Goal: Task Accomplishment & Management: Use online tool/utility

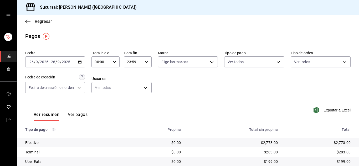
click at [28, 22] on icon "button" at bounding box center [27, 21] width 5 height 0
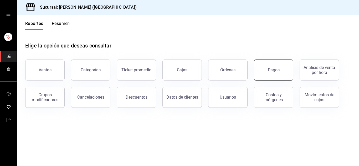
click at [275, 72] on div "Pagos" at bounding box center [274, 70] width 12 height 5
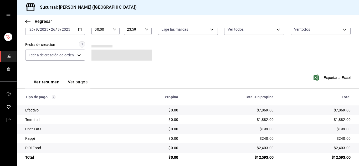
scroll to position [33, 0]
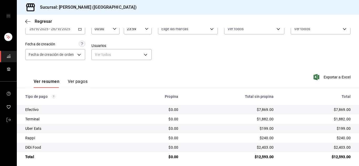
click at [128, 142] on td "$0.00" at bounding box center [154, 138] width 56 height 9
click at [7, 118] on icon "mailbox folders" at bounding box center [9, 120] width 4 height 4
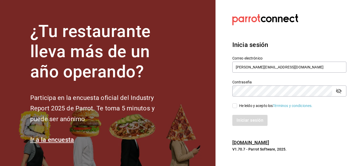
click at [233, 106] on input "He leído y acepto los Términos y condiciones." at bounding box center [234, 106] width 5 height 5
checkbox input "true"
click at [247, 120] on button "Iniciar sesión" at bounding box center [250, 120] width 36 height 11
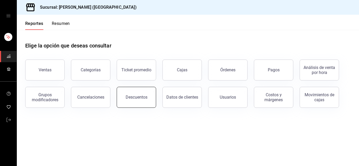
click at [136, 103] on button "Descuentos" at bounding box center [136, 97] width 39 height 21
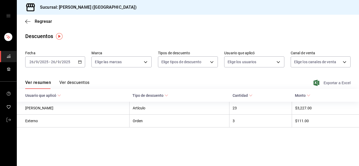
click at [334, 85] on span "Exportar a Excel" at bounding box center [333, 83] width 36 height 6
click at [26, 22] on icon "button" at bounding box center [27, 21] width 5 height 5
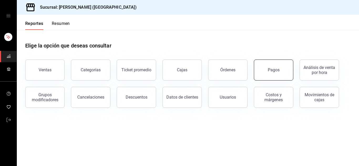
click at [268, 74] on button "Pagos" at bounding box center [273, 70] width 39 height 21
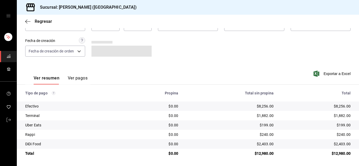
scroll to position [37, 0]
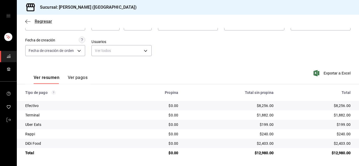
click at [29, 23] on icon "button" at bounding box center [27, 21] width 5 height 5
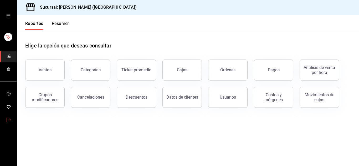
click at [7, 117] on span "mailbox folders" at bounding box center [9, 120] width 4 height 7
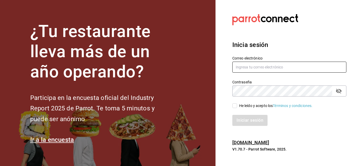
type input "[PERSON_NAME][EMAIL_ADDRESS][DOMAIN_NAME]"
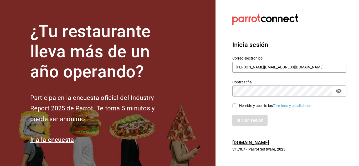
click at [234, 108] on input "He leído y acepto los Términos y condiciones." at bounding box center [234, 106] width 5 height 5
checkbox input "true"
click at [251, 124] on button "Iniciar sesión" at bounding box center [250, 120] width 36 height 11
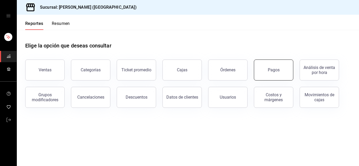
click at [274, 74] on button "Pagos" at bounding box center [273, 70] width 39 height 21
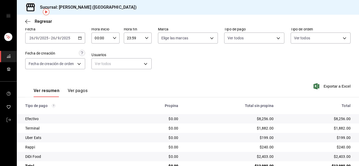
scroll to position [37, 0]
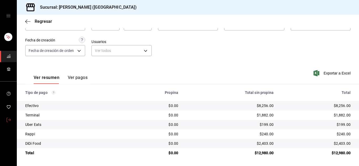
click at [9, 118] on icon "mailbox folders" at bounding box center [9, 120] width 4 height 4
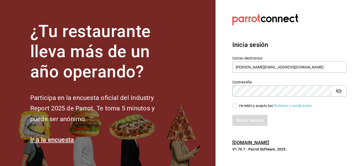
click at [235, 107] on input "He leído y acepto los Términos y condiciones." at bounding box center [234, 106] width 5 height 5
checkbox input "true"
click at [252, 123] on button "Iniciar sesión" at bounding box center [250, 120] width 36 height 11
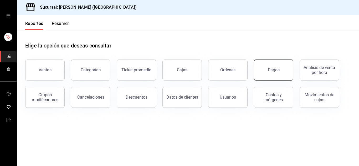
click at [273, 68] on div "Pagos" at bounding box center [274, 70] width 12 height 5
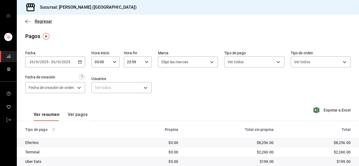
click at [28, 22] on icon "button" at bounding box center [27, 21] width 5 height 0
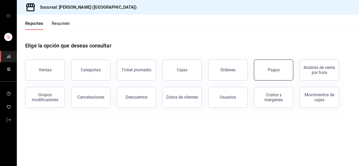
click at [271, 65] on button "Pagos" at bounding box center [273, 70] width 39 height 21
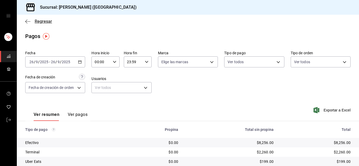
click at [28, 20] on icon "button" at bounding box center [27, 21] width 5 height 5
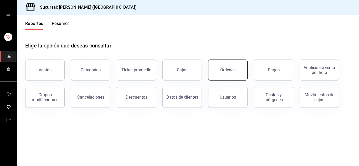
click at [239, 73] on button "Órdenes" at bounding box center [227, 70] width 39 height 21
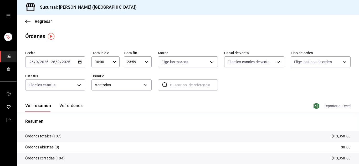
click at [341, 106] on span "Exportar a Excel" at bounding box center [333, 106] width 36 height 6
click at [28, 22] on icon "button" at bounding box center [27, 21] width 5 height 5
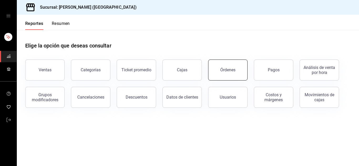
click at [230, 65] on button "Órdenes" at bounding box center [227, 70] width 39 height 21
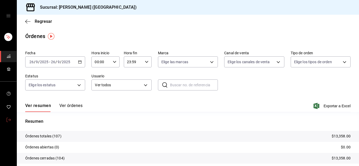
click at [7, 122] on span "mailbox folders" at bounding box center [9, 120] width 4 height 7
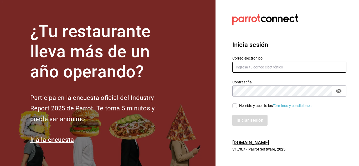
type input "urbina.kenia2010@gmail.com"
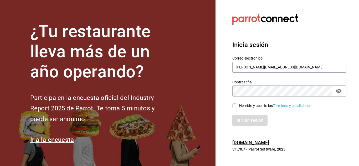
click at [236, 106] on input "He leído y acepto los Términos y condiciones." at bounding box center [234, 106] width 5 height 5
checkbox input "true"
click at [243, 120] on button "Iniciar sesión" at bounding box center [250, 120] width 36 height 11
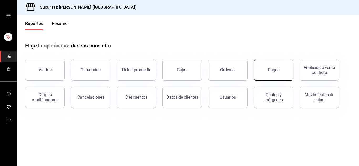
click at [267, 70] on button "Pagos" at bounding box center [273, 70] width 39 height 21
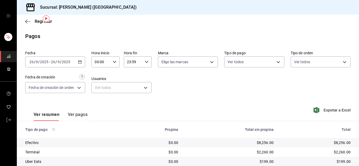
scroll to position [18, 0]
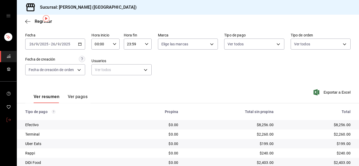
click at [9, 119] on icon "mailbox folders" at bounding box center [9, 120] width 4 height 4
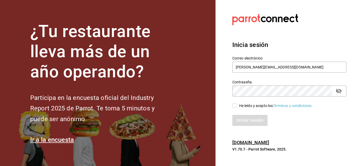
click at [235, 105] on input "He leído y acepto los Términos y condiciones." at bounding box center [234, 106] width 5 height 5
checkbox input "true"
click at [249, 120] on button "Iniciar sesión" at bounding box center [250, 120] width 36 height 11
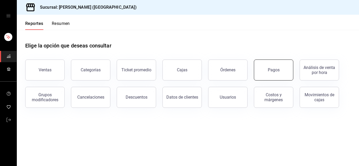
click at [266, 76] on button "Pagos" at bounding box center [273, 70] width 39 height 21
